Goal: Task Accomplishment & Management: Manage account settings

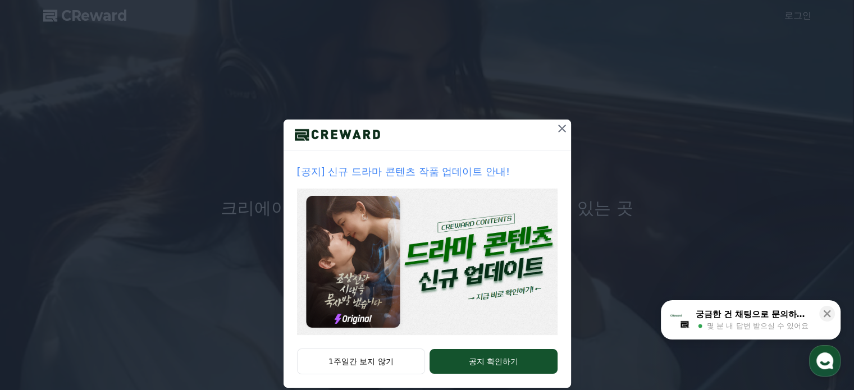
scroll to position [30, 0]
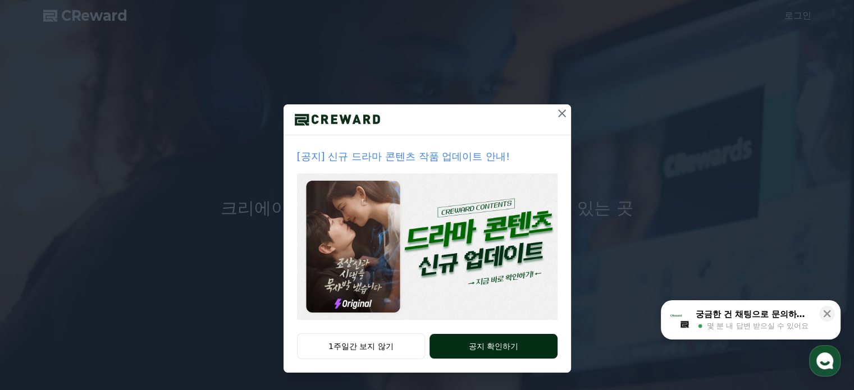
click at [499, 351] on button "공지 확인하기" at bounding box center [493, 346] width 127 height 25
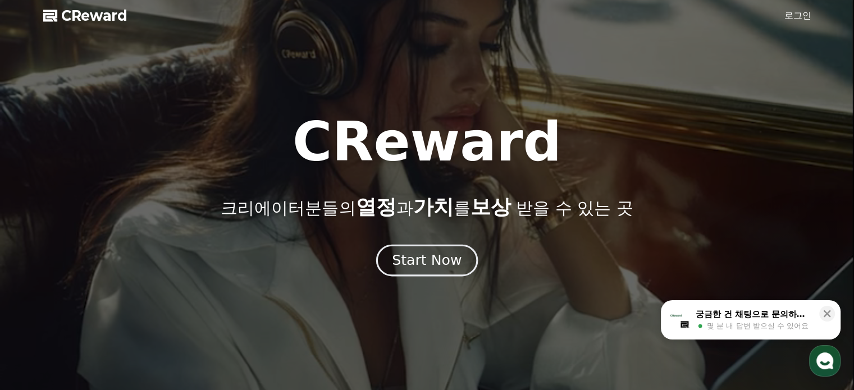
click at [443, 256] on div "Start Now" at bounding box center [427, 260] width 70 height 19
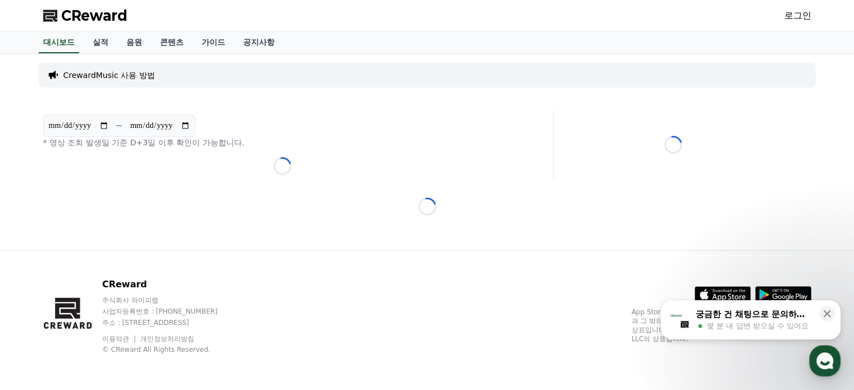
click at [94, 78] on p "CrewardMusic 사용 방법" at bounding box center [109, 75] width 92 height 11
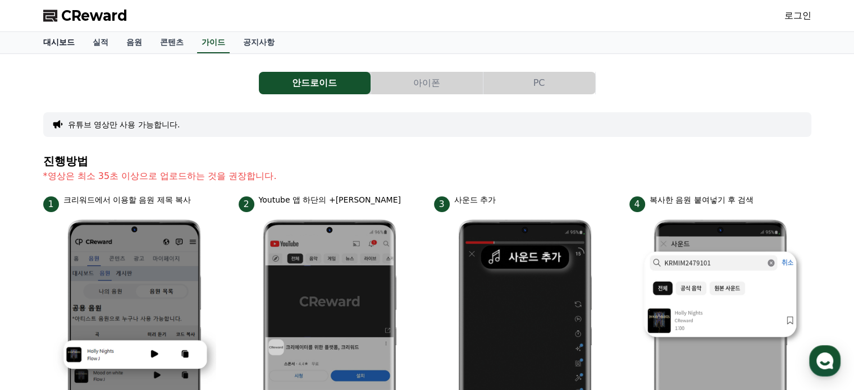
click at [52, 49] on link "대시보드" at bounding box center [58, 42] width 49 height 21
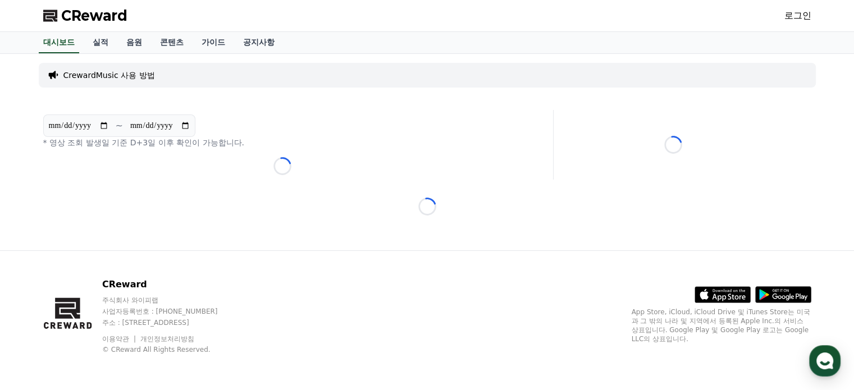
click at [797, 17] on link "로그인" at bounding box center [797, 15] width 27 height 13
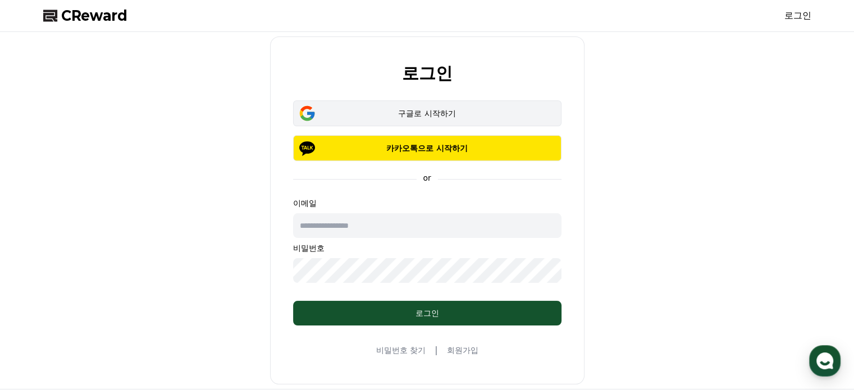
click at [469, 115] on div "구글로 시작하기" at bounding box center [427, 113] width 236 height 11
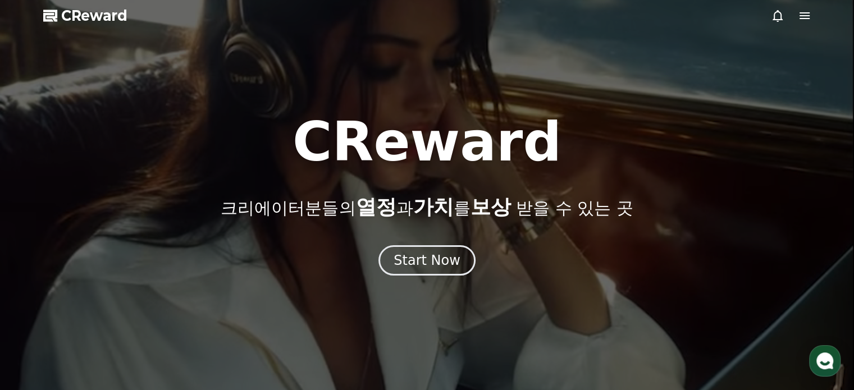
click at [804, 15] on icon at bounding box center [804, 15] width 13 height 13
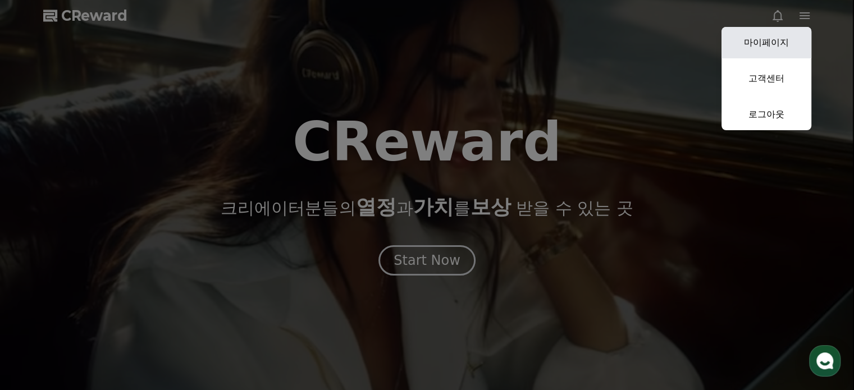
click at [779, 46] on link "마이페이지" at bounding box center [766, 42] width 90 height 31
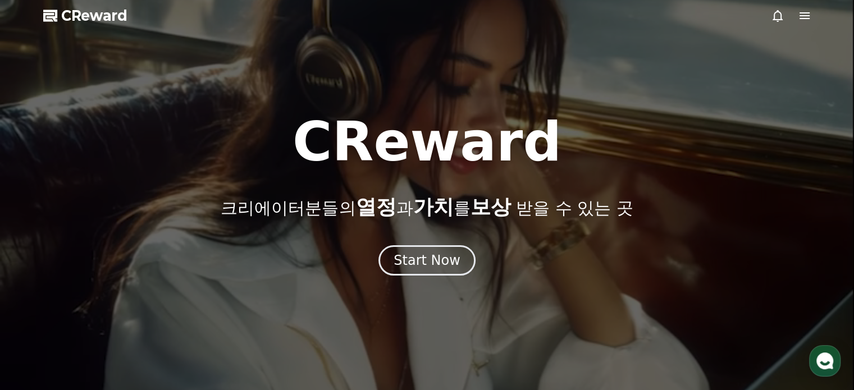
select select "**********"
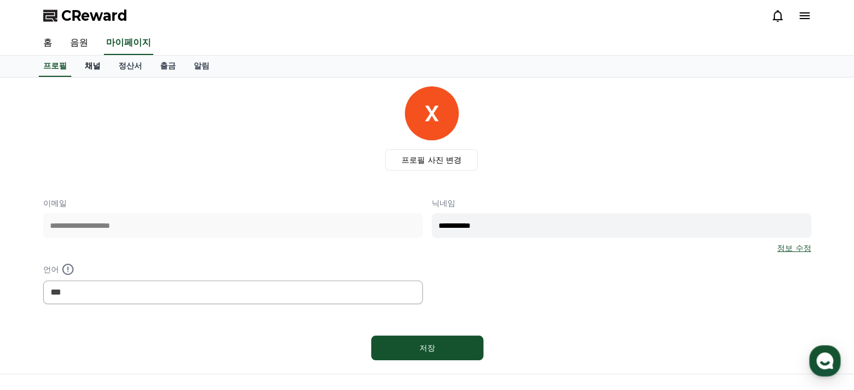
click at [86, 70] on link "채널" at bounding box center [93, 66] width 34 height 21
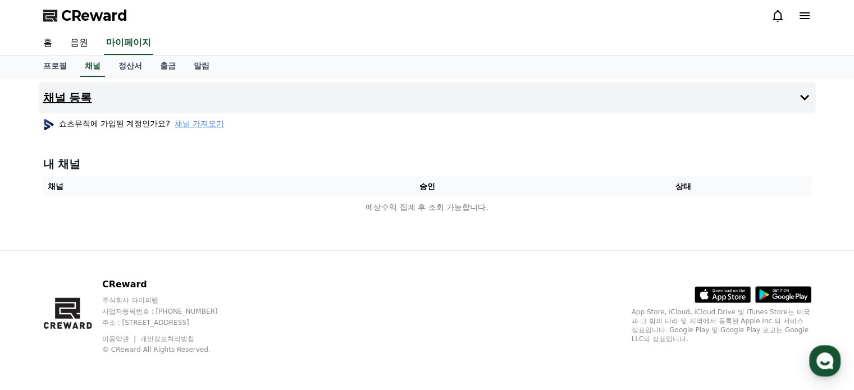
click at [342, 99] on button "채널 등록" at bounding box center [427, 97] width 777 height 31
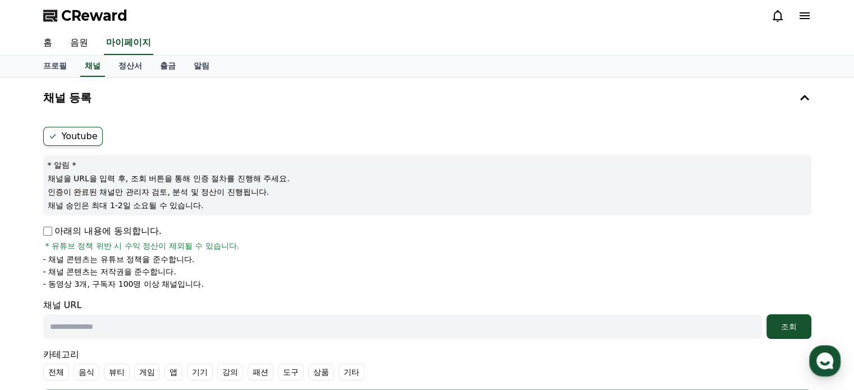
click at [102, 246] on span "* 유튜브 정책 위반 시 수익 정산이 제외될 수 있습니다." at bounding box center [142, 245] width 194 height 11
click at [120, 229] on p "아래의 내용에 동의합니다." at bounding box center [102, 231] width 118 height 13
click at [129, 217] on form "Youtube * 알림 * 채널을 URL을 입력 후, 조회 버튼을 통해 인증 절차를 진행해 주세요. 인증이 완료된 채널만 관리자 검토, 분석 …" at bounding box center [427, 270] width 768 height 287
click at [54, 226] on p "아래의 내용에 동의합니다." at bounding box center [102, 231] width 118 height 13
click at [36, 232] on div "채널 등록 Youtube * 알림 * 채널을 URL을 입력 후, 조회 버튼을 통해 인증 절차를 진행해 주세요. 인증이 완료된 채널만 관리자 검…" at bounding box center [427, 304] width 786 height 455
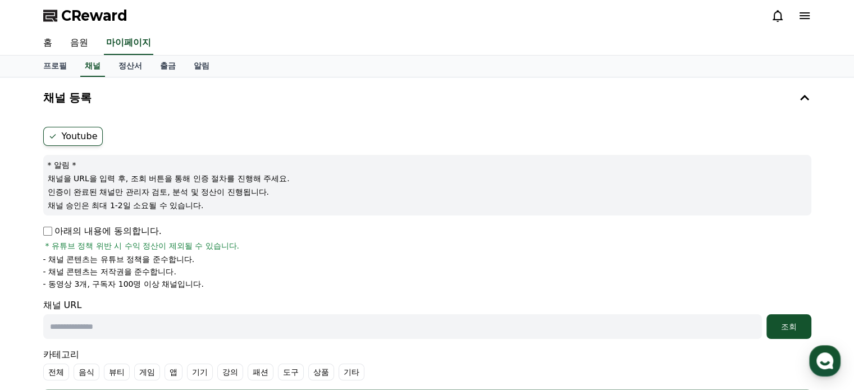
click at [54, 230] on p "아래의 내용에 동의합니다." at bounding box center [102, 231] width 118 height 13
click at [106, 329] on input "text" at bounding box center [402, 326] width 719 height 25
paste input "**********"
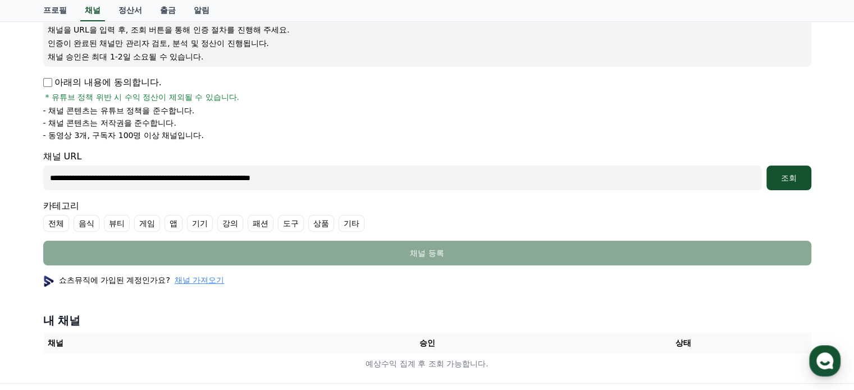
scroll to position [168, 0]
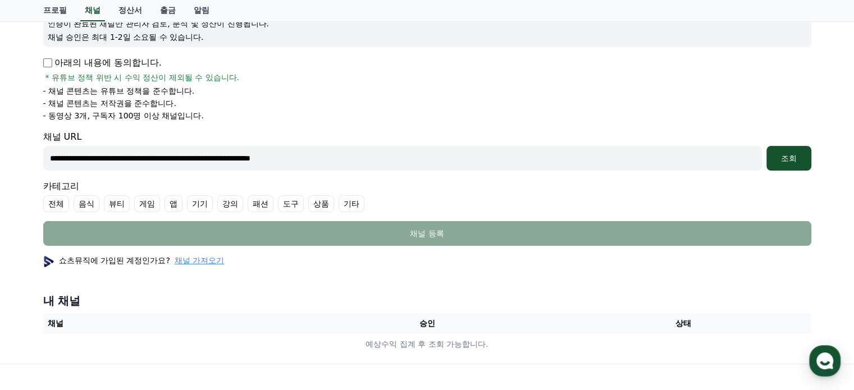
type input "**********"
click at [354, 199] on label "기타" at bounding box center [352, 203] width 26 height 17
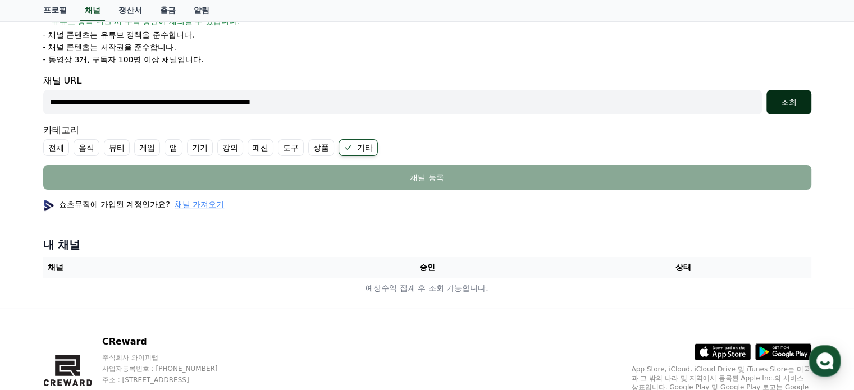
click at [764, 97] on div "**********" at bounding box center [427, 102] width 768 height 25
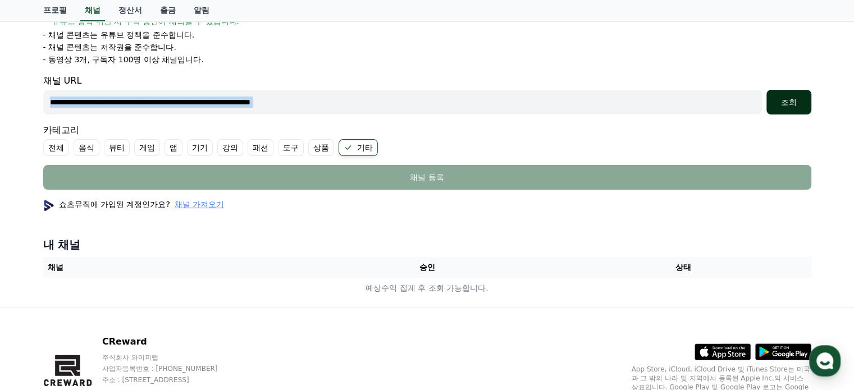
click at [776, 97] on div "조회" at bounding box center [789, 102] width 36 height 11
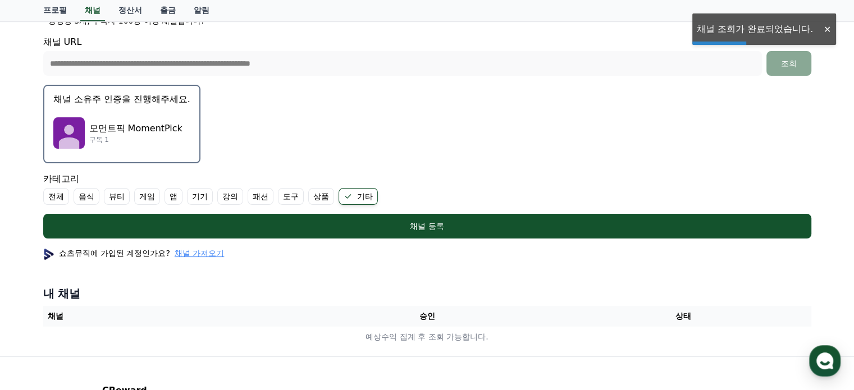
scroll to position [337, 0]
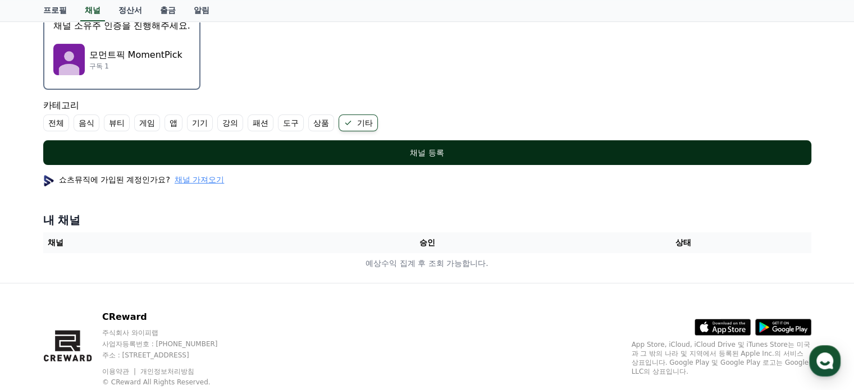
click at [429, 155] on div "채널 등록" at bounding box center [427, 152] width 723 height 11
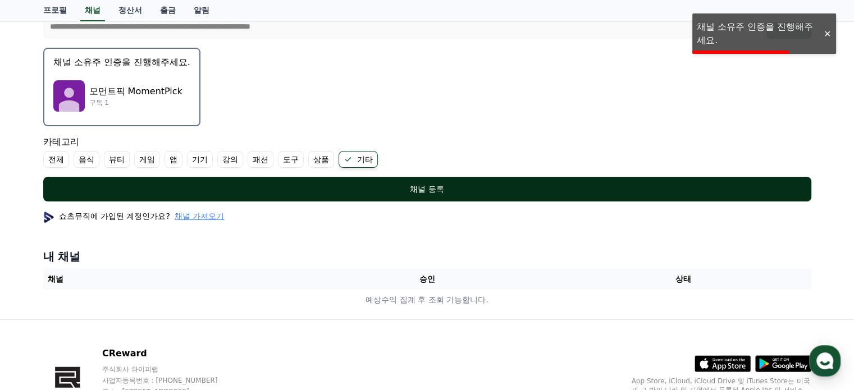
scroll to position [281, 0]
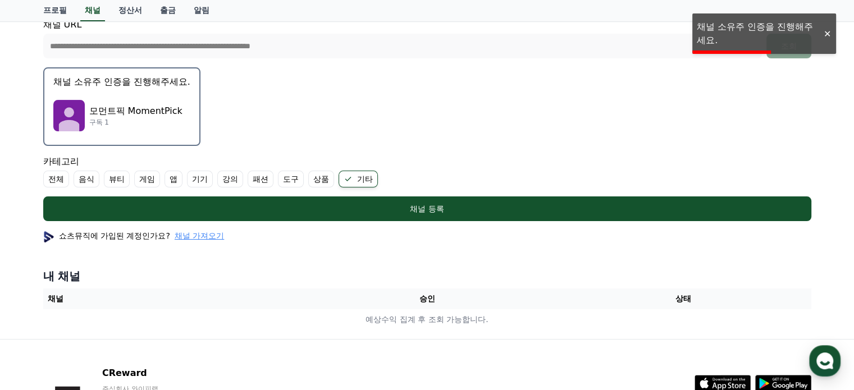
click at [141, 96] on div "모먼트픽 MomentPick 구독 1" at bounding box center [121, 115] width 137 height 45
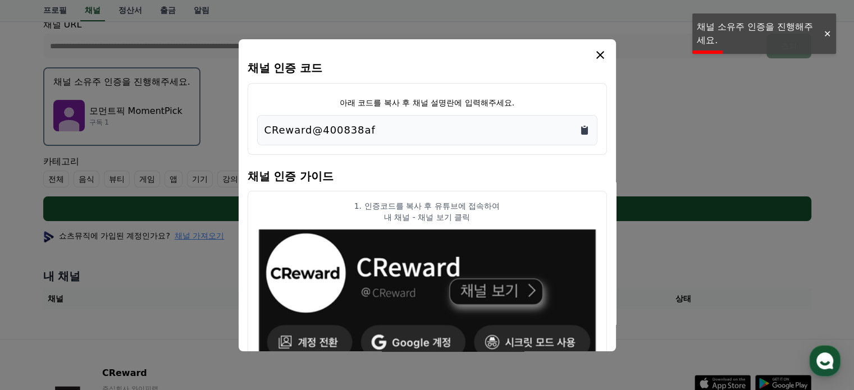
click at [580, 129] on icon "Copy to clipboard" at bounding box center [584, 130] width 11 height 11
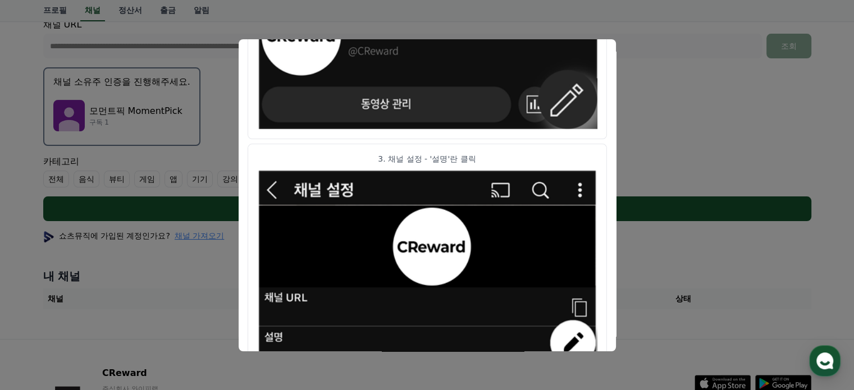
scroll to position [656, 0]
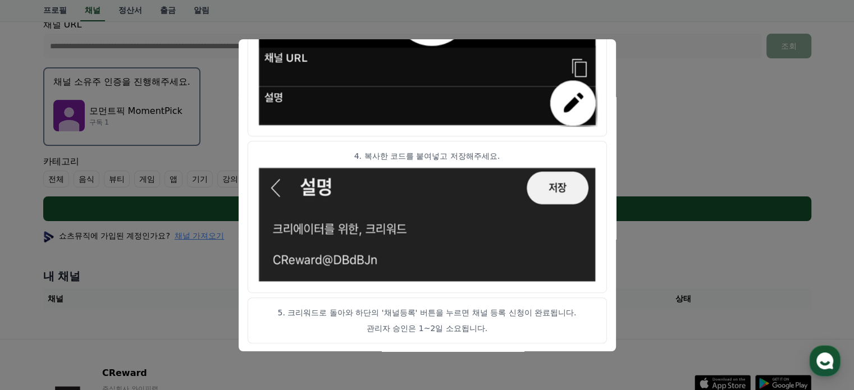
click at [478, 316] on p "5. 크리워드로 돌아와 하단의 '채널등록' 버튼을 누르면 채널 등록 신청이 완료됩니다." at bounding box center [427, 312] width 340 height 11
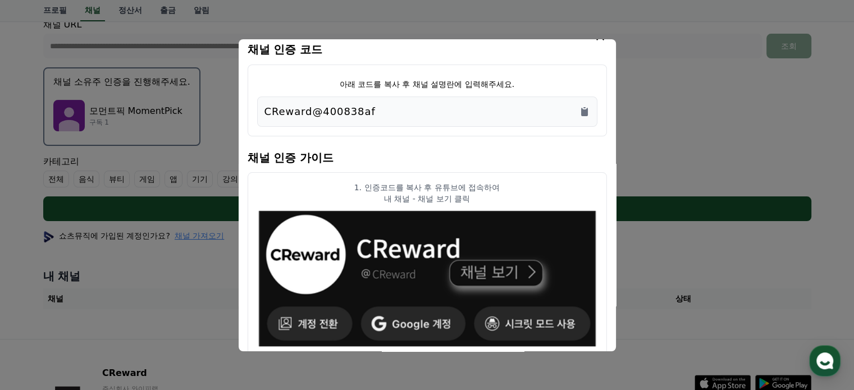
scroll to position [0, 0]
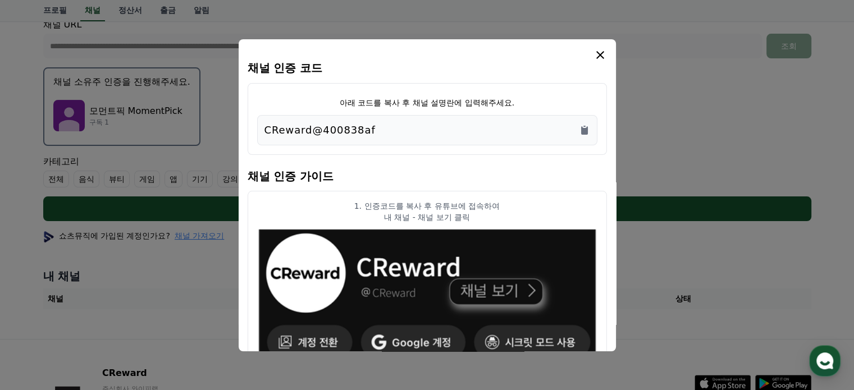
click at [606, 55] on icon "modal" at bounding box center [599, 54] width 13 height 13
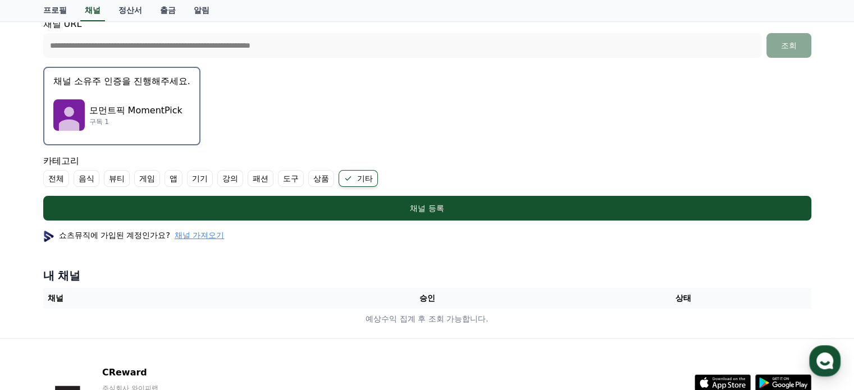
scroll to position [368, 0]
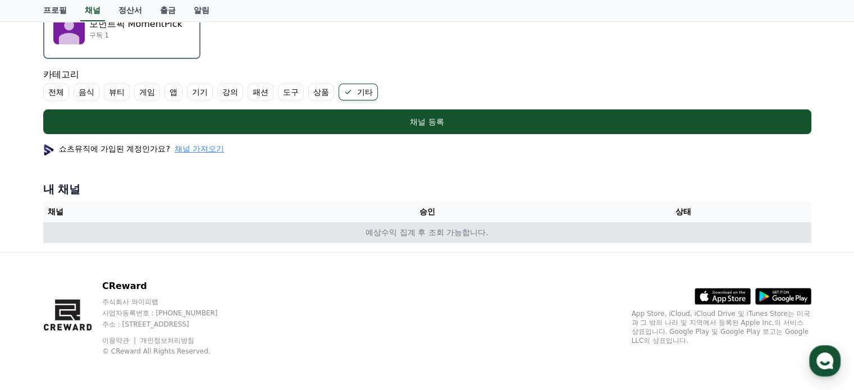
click at [418, 239] on td "예상수익 집계 후 조회 가능합니다." at bounding box center [427, 232] width 768 height 21
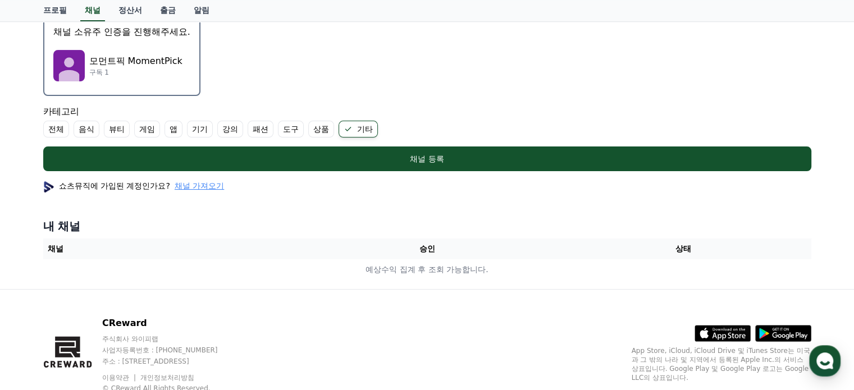
scroll to position [312, 0]
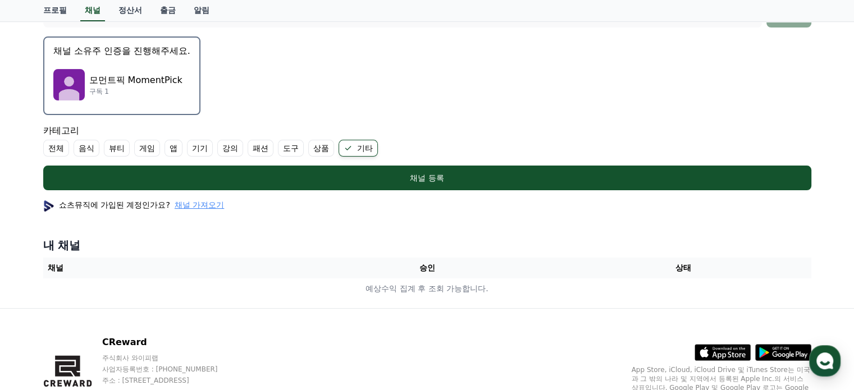
click at [177, 74] on p "모먼트픽 MomentPick" at bounding box center [135, 80] width 93 height 13
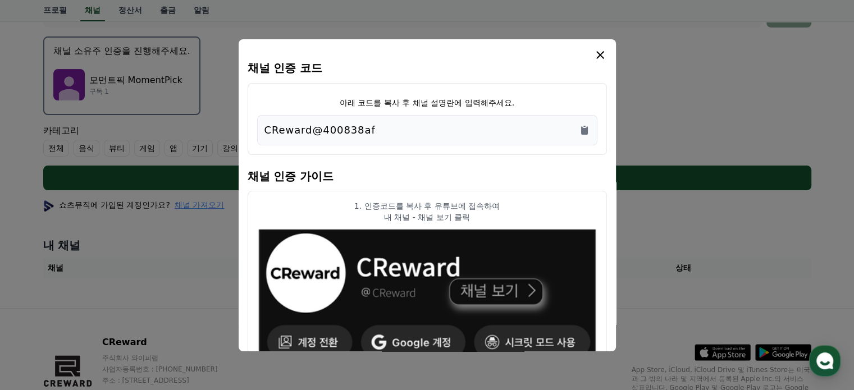
click at [599, 60] on icon "modal" at bounding box center [599, 54] width 13 height 13
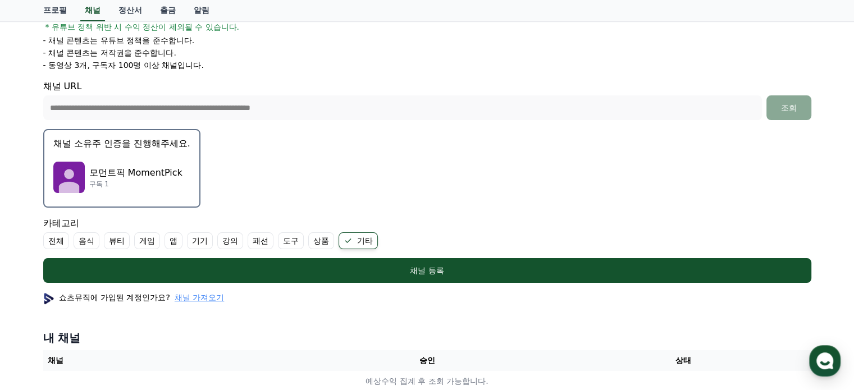
scroll to position [199, 0]
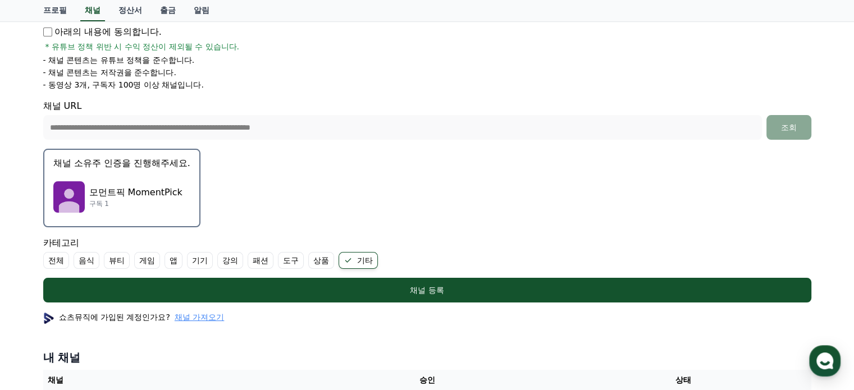
click at [115, 178] on div "모먼트픽 MomentPick 구독 1" at bounding box center [121, 197] width 137 height 45
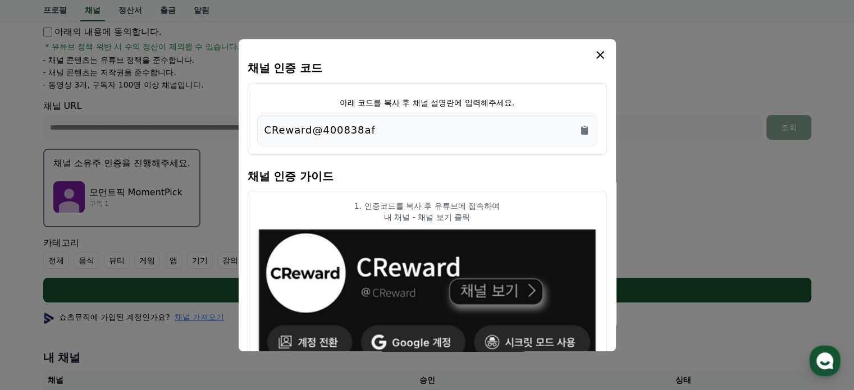
click at [597, 57] on icon "modal" at bounding box center [600, 55] width 8 height 8
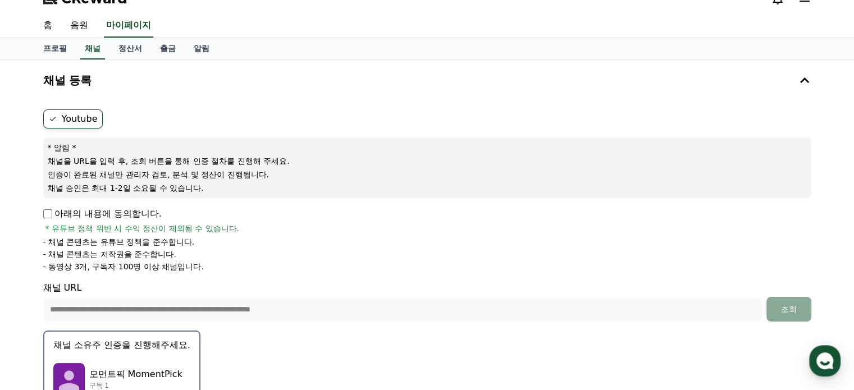
scroll to position [0, 0]
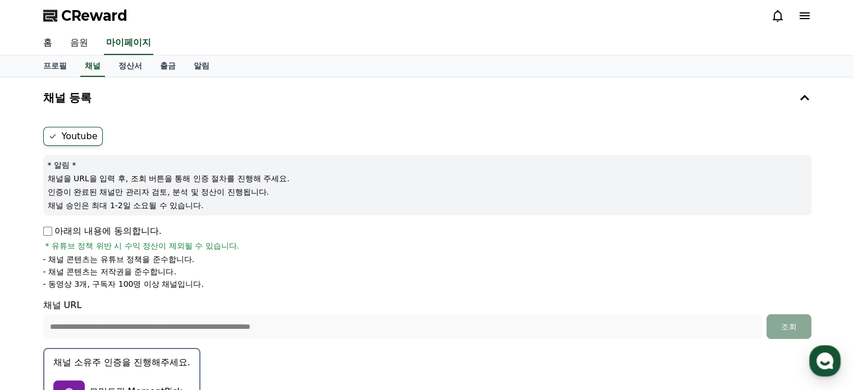
click at [70, 48] on link "음원" at bounding box center [79, 43] width 36 height 24
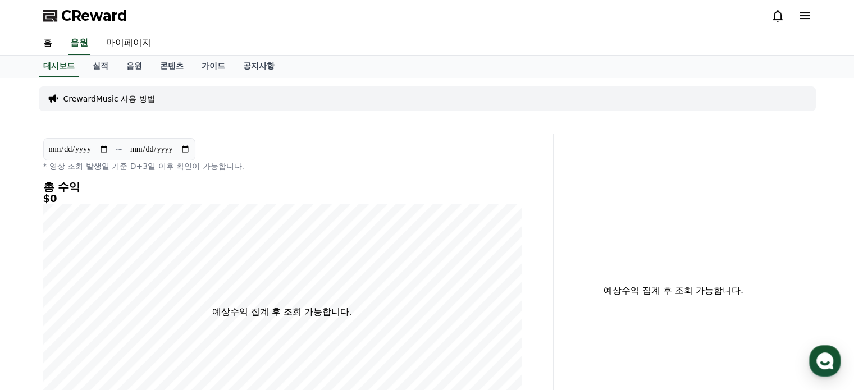
click at [112, 94] on p "CrewardMusic 사용 방법" at bounding box center [109, 98] width 92 height 11
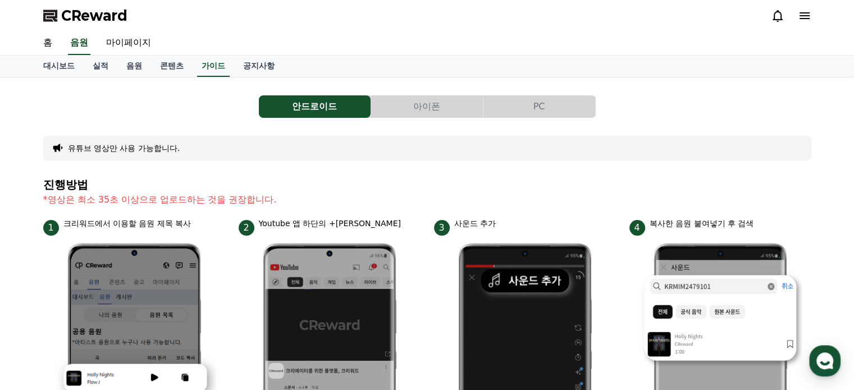
click at [537, 116] on button "PC" at bounding box center [539, 106] width 112 height 22
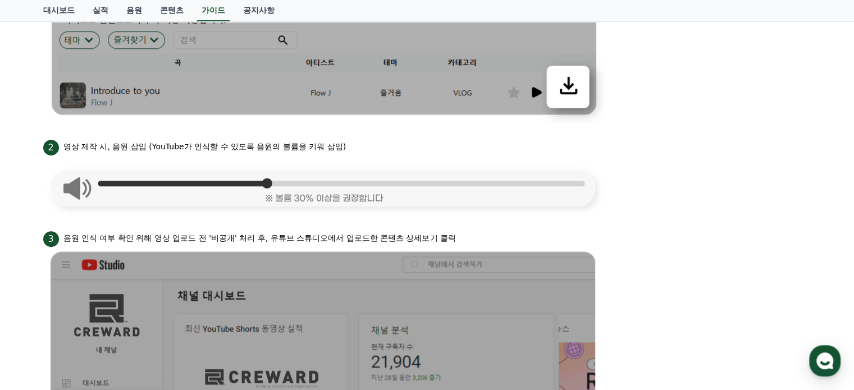
scroll to position [449, 0]
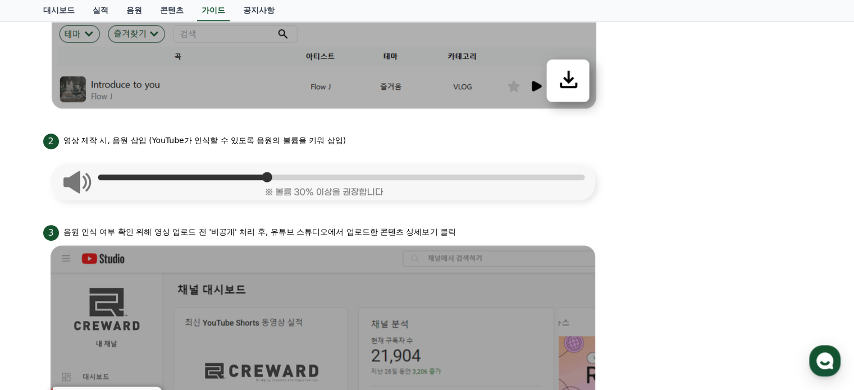
drag, startPoint x: 97, startPoint y: 142, endPoint x: 121, endPoint y: 140, distance: 24.8
click at [117, 141] on p "영상 제작 시, 음원 삽입 (YouTube가 인식할 수 있도록 음원의 볼륨을 키워 삽입)" at bounding box center [204, 141] width 283 height 12
click at [237, 140] on p "영상 제작 시, 음원 삽입 (YouTube가 인식할 수 있도록 음원의 볼륨을 키워 삽입)" at bounding box center [204, 141] width 283 height 12
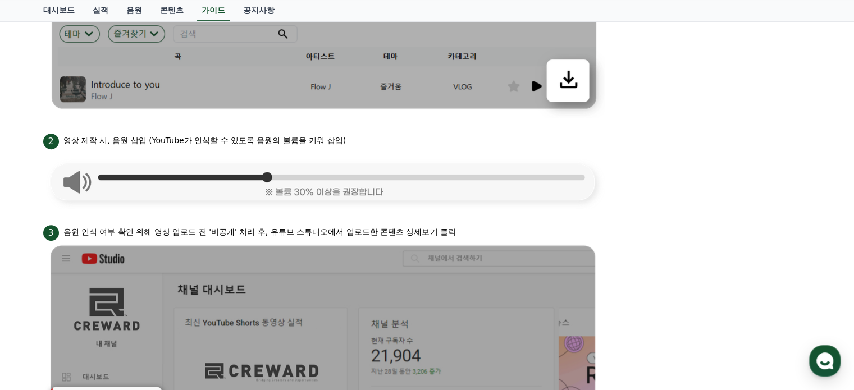
click at [237, 140] on p "영상 제작 시, 음원 삽입 (YouTube가 인식할 수 있도록 음원의 볼륨을 키워 삽입)" at bounding box center [204, 141] width 283 height 12
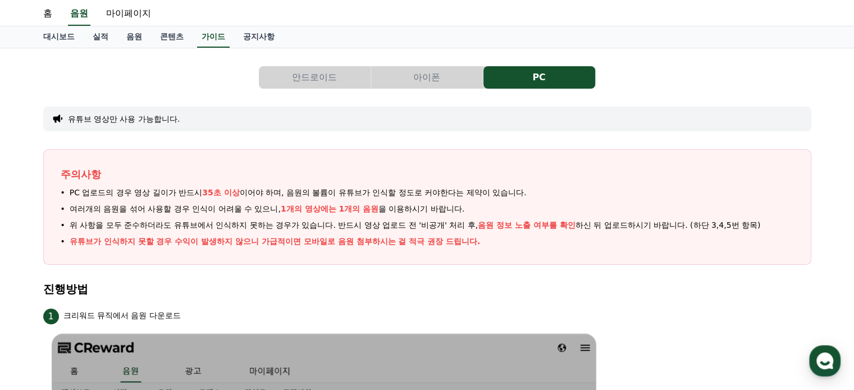
scroll to position [56, 0]
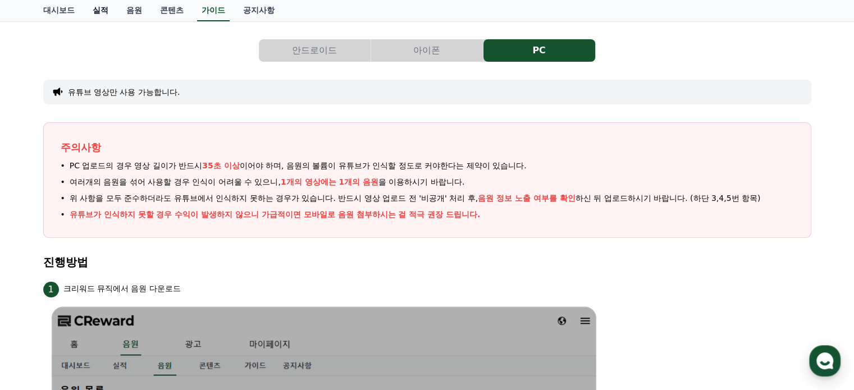
click at [107, 7] on link "실적" at bounding box center [101, 10] width 34 height 21
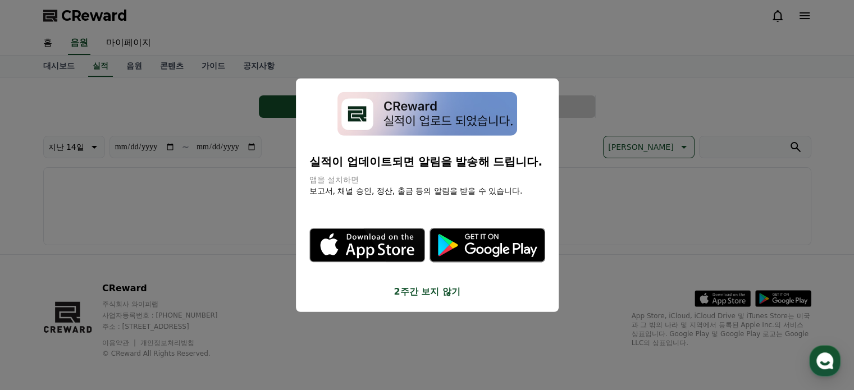
click at [419, 298] on button "2주간 보지 않기" at bounding box center [427, 291] width 236 height 13
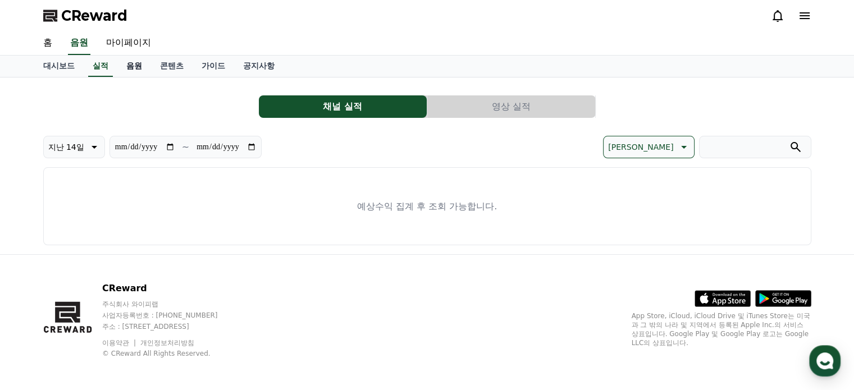
click at [129, 57] on link "음원" at bounding box center [134, 66] width 34 height 21
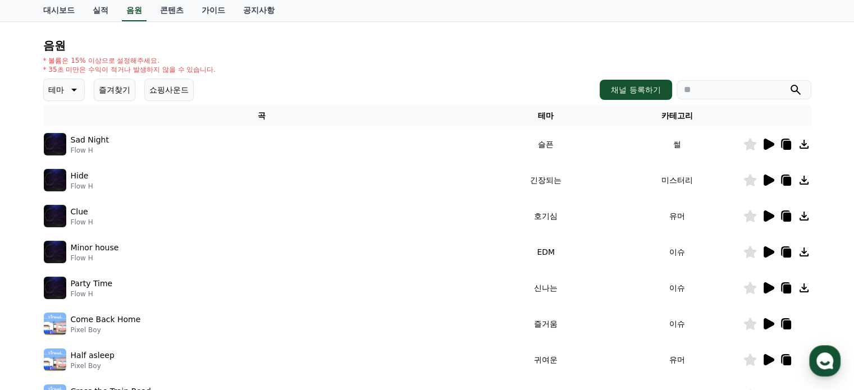
scroll to position [56, 0]
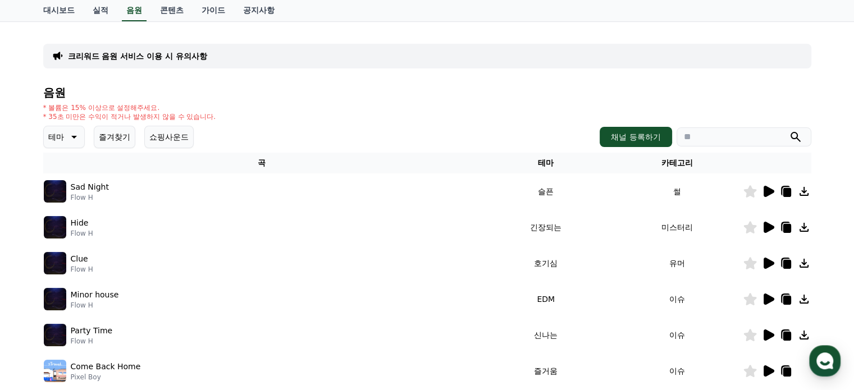
click at [728, 140] on input "search" at bounding box center [744, 136] width 135 height 19
click at [771, 231] on icon at bounding box center [767, 227] width 13 height 13
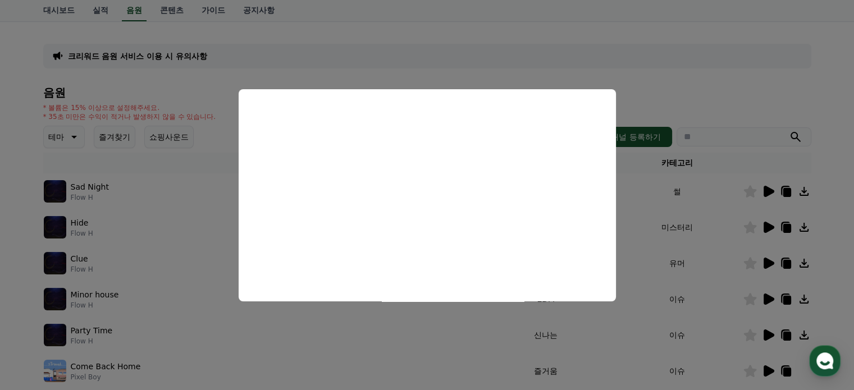
click at [689, 80] on button "close modal" at bounding box center [427, 195] width 854 height 390
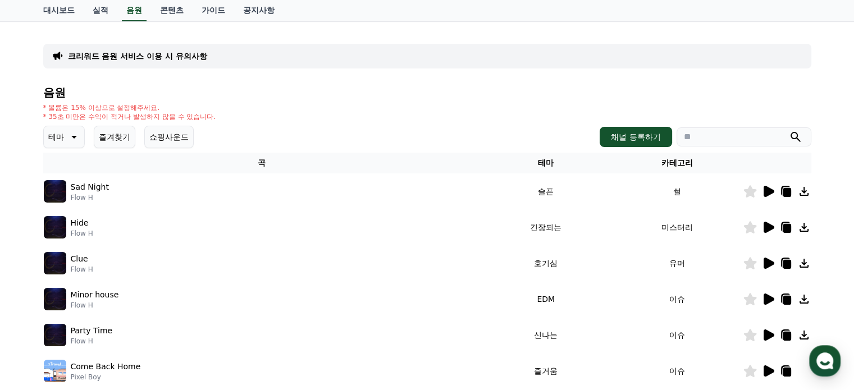
click at [72, 136] on icon at bounding box center [74, 137] width 6 height 3
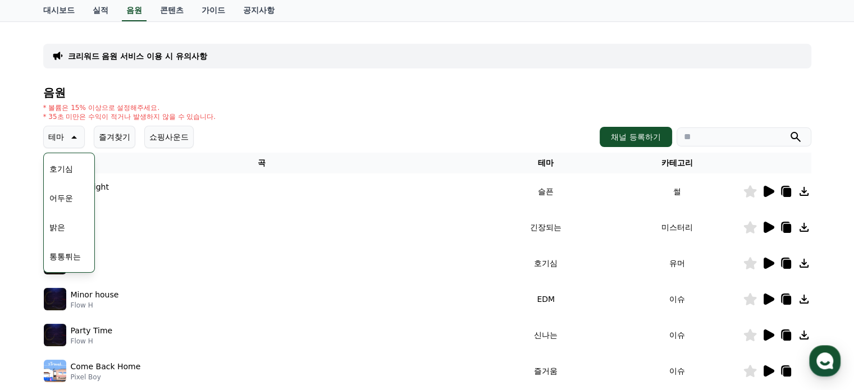
click at [70, 204] on button "어두운" at bounding box center [61, 198] width 33 height 25
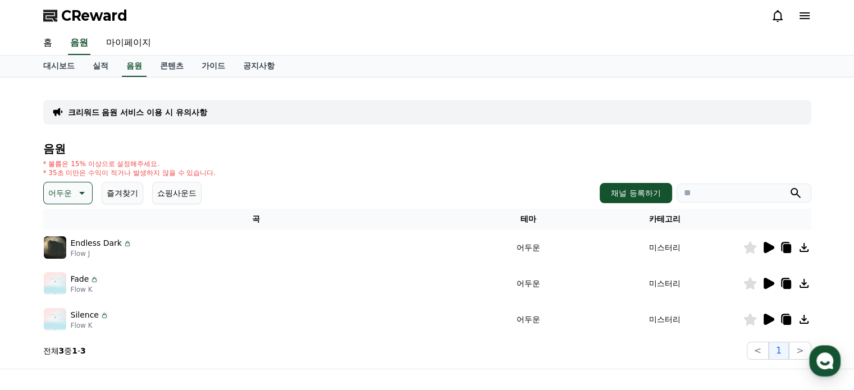
click at [771, 244] on icon at bounding box center [767, 247] width 13 height 13
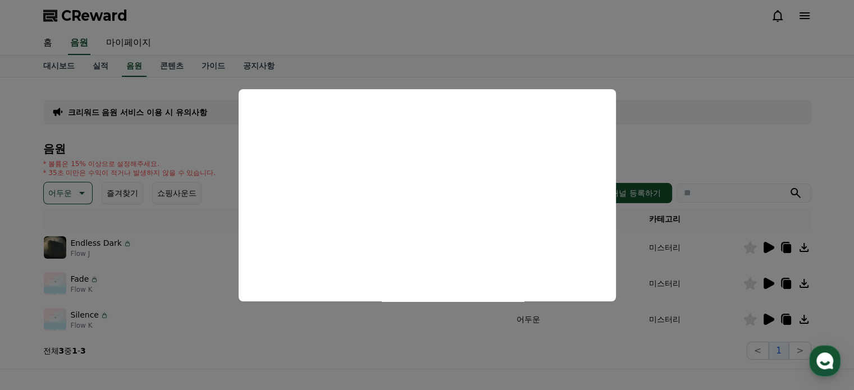
click at [701, 107] on button "close modal" at bounding box center [427, 195] width 854 height 390
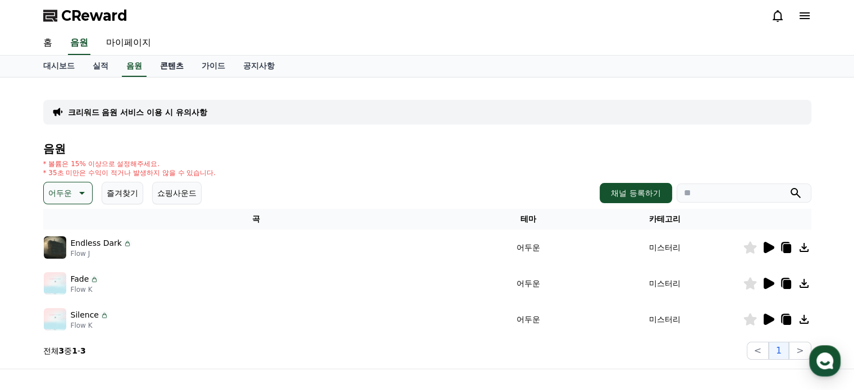
click at [176, 63] on link "콘텐츠" at bounding box center [172, 66] width 42 height 21
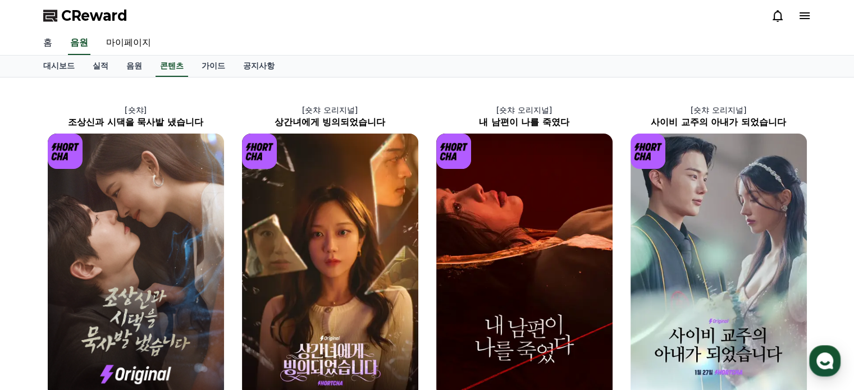
click at [53, 53] on link "홈" at bounding box center [47, 43] width 27 height 24
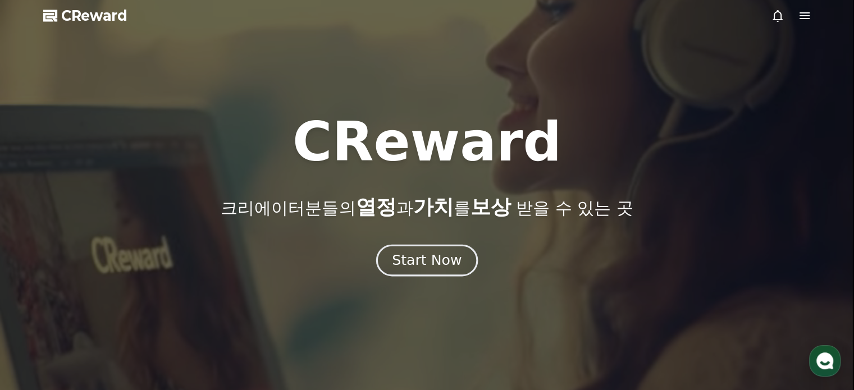
click at [447, 263] on div "Start Now" at bounding box center [427, 260] width 70 height 19
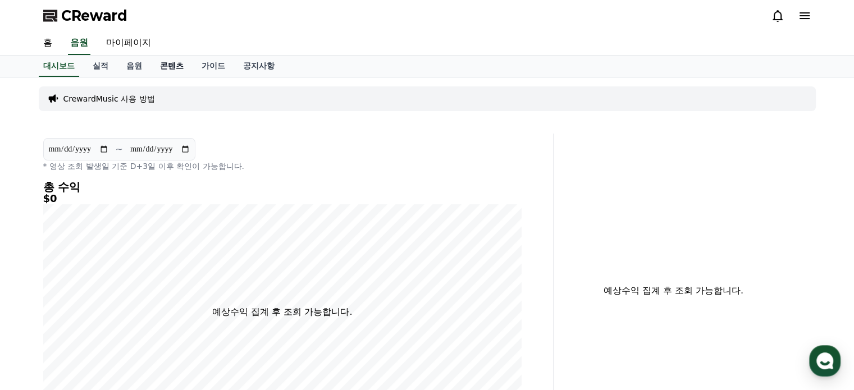
click at [180, 65] on link "콘텐츠" at bounding box center [172, 66] width 42 height 21
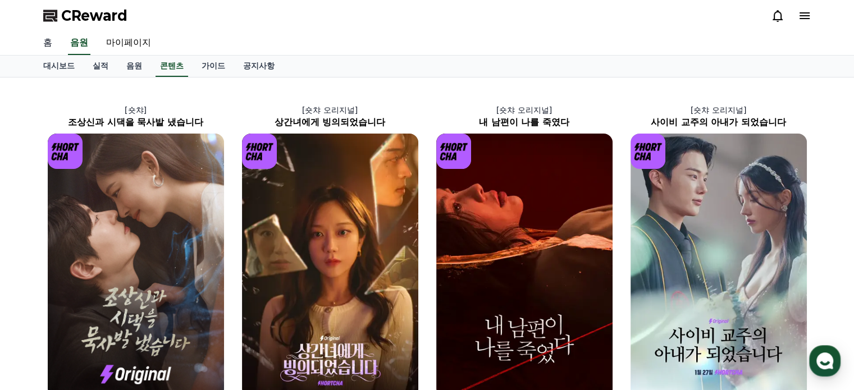
click at [47, 39] on link "홈" at bounding box center [47, 43] width 27 height 24
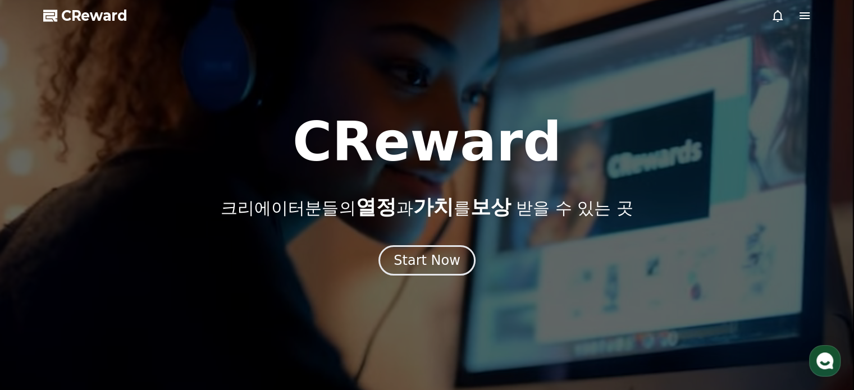
click at [81, 19] on span "CReward" at bounding box center [94, 16] width 66 height 18
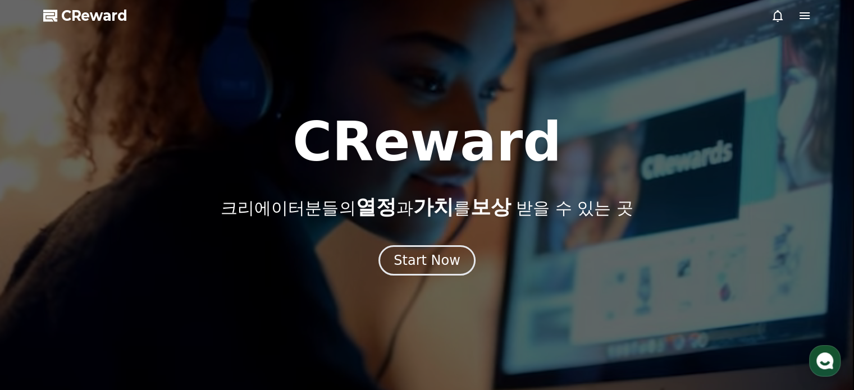
click at [777, 17] on icon at bounding box center [777, 15] width 13 height 13
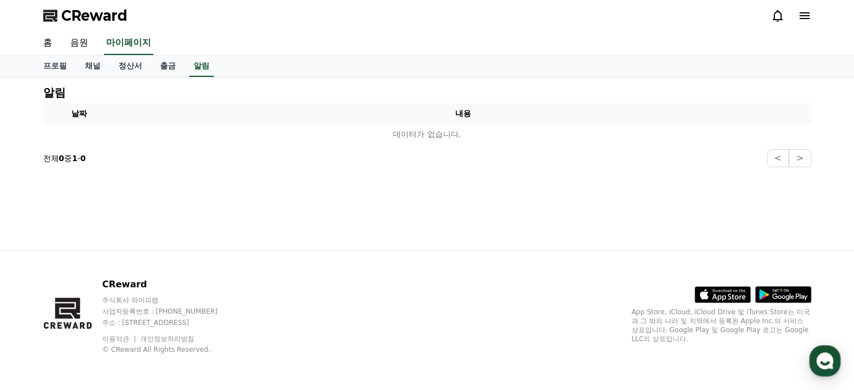
click at [795, 291] on icon at bounding box center [783, 294] width 56 height 17
